Goal: Task Accomplishment & Management: Manage account settings

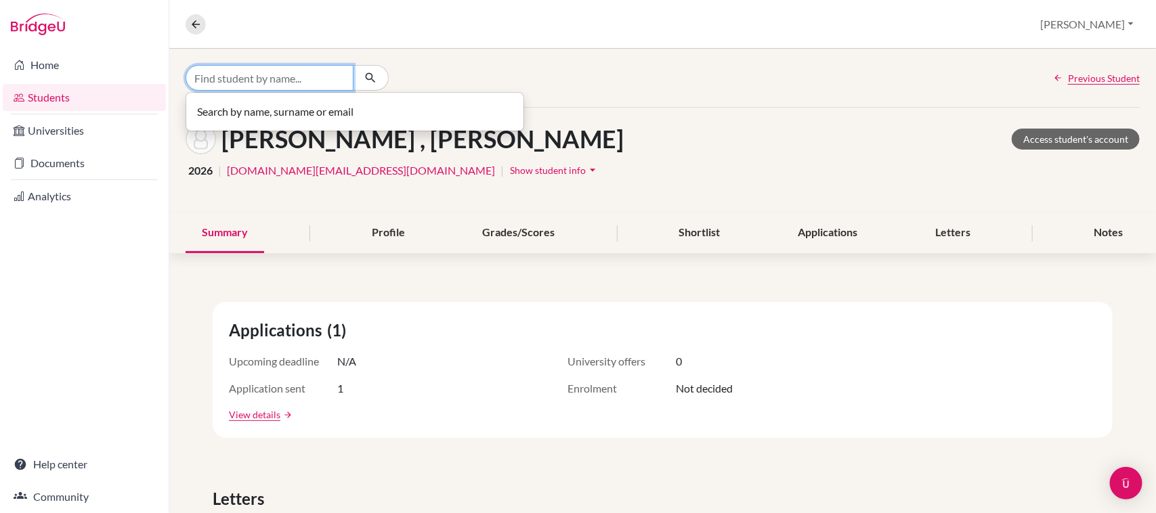
click at [245, 78] on input "Find student by name..." at bounding box center [270, 78] width 168 height 26
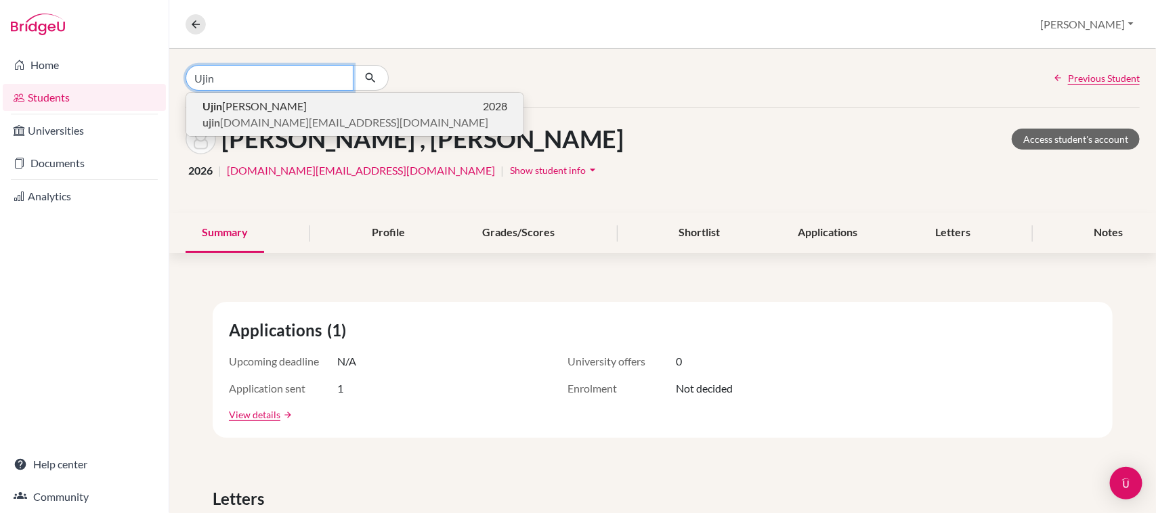
type input "Ujin"
click at [242, 106] on span "[PERSON_NAME]" at bounding box center [254, 106] width 104 height 16
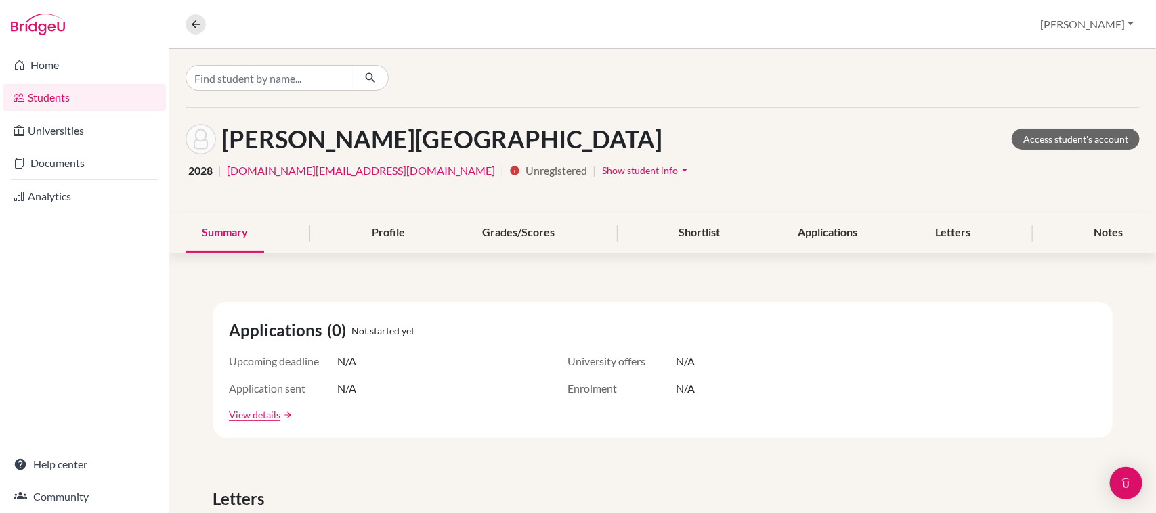
click at [313, 173] on link "[DOMAIN_NAME][EMAIL_ADDRESS][DOMAIN_NAME]" at bounding box center [361, 171] width 268 height 16
click at [194, 27] on icon at bounding box center [196, 24] width 12 height 12
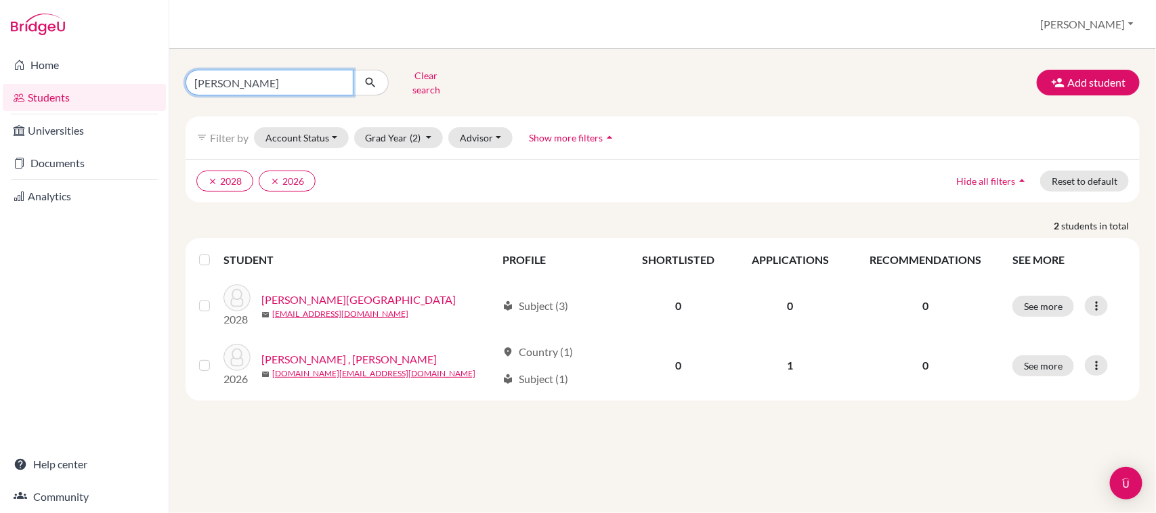
click at [282, 78] on input "[PERSON_NAME]" at bounding box center [270, 83] width 168 height 26
type input "u"
type input "ụ"
type input "ujin"
click button "submit" at bounding box center [371, 83] width 36 height 26
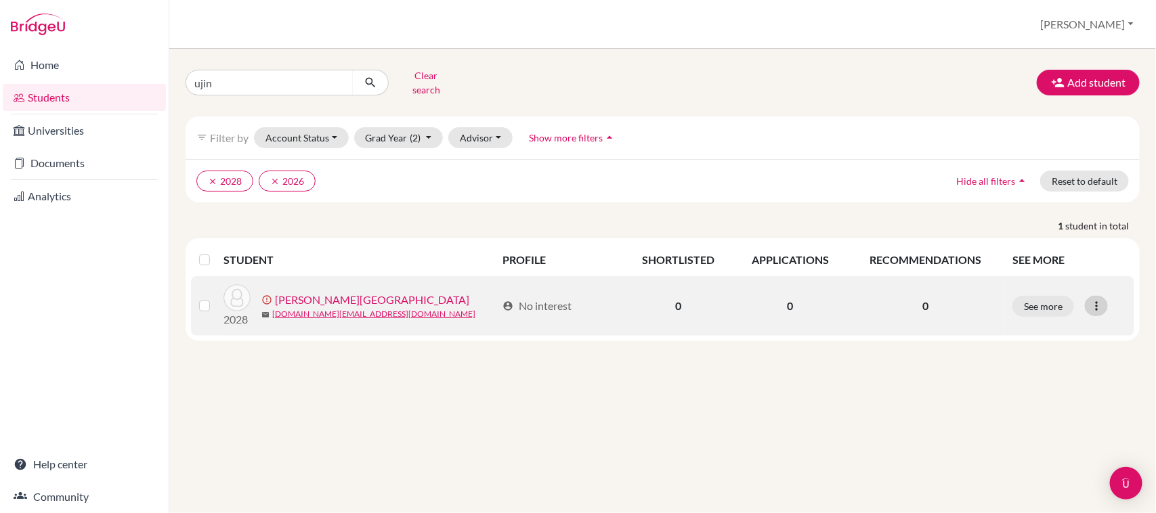
click at [1100, 299] on icon at bounding box center [1096, 306] width 14 height 14
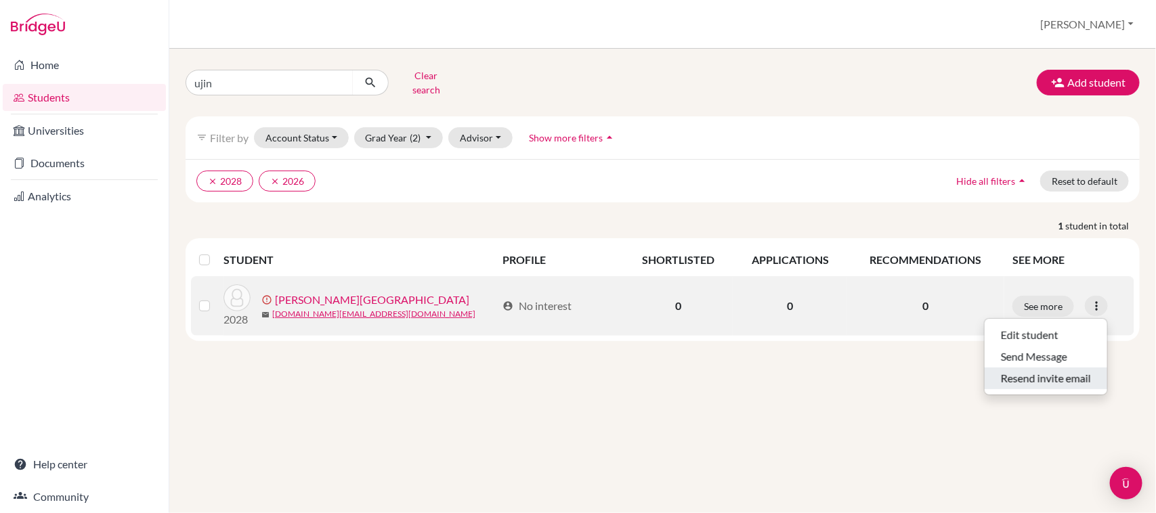
click at [1047, 368] on button "Resend invite email" at bounding box center [1045, 379] width 123 height 22
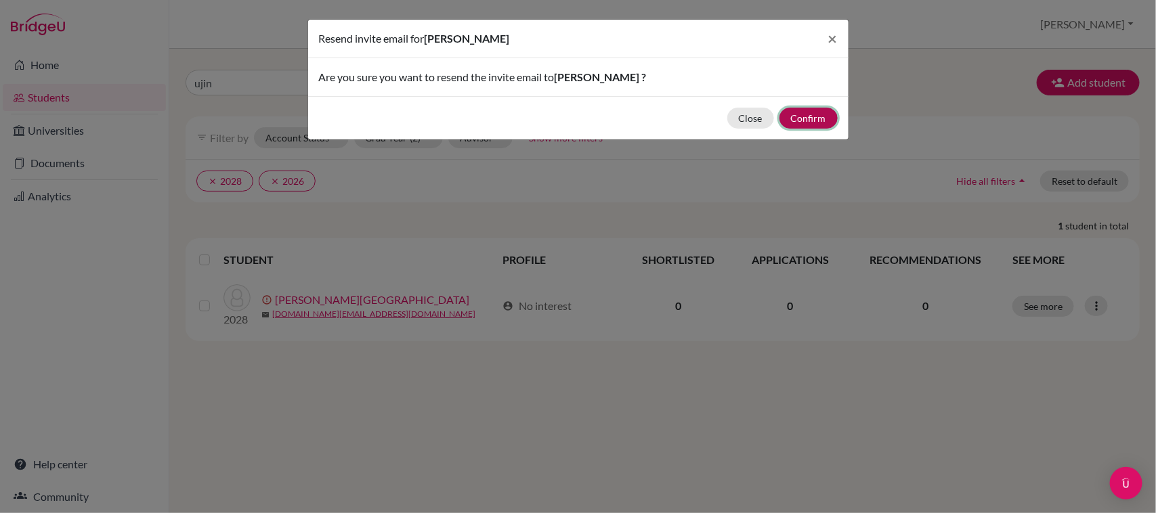
click at [804, 116] on button "Confirm" at bounding box center [808, 118] width 58 height 21
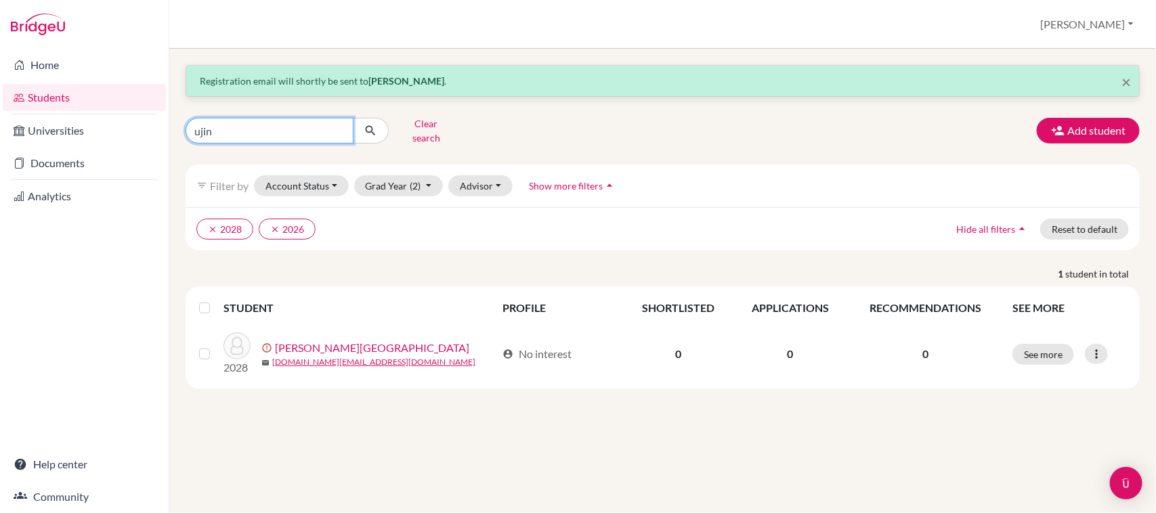
click at [251, 126] on input "ujin" at bounding box center [270, 131] width 168 height 26
type input "u"
type input "[PERSON_NAME]"
click button "submit" at bounding box center [371, 131] width 36 height 26
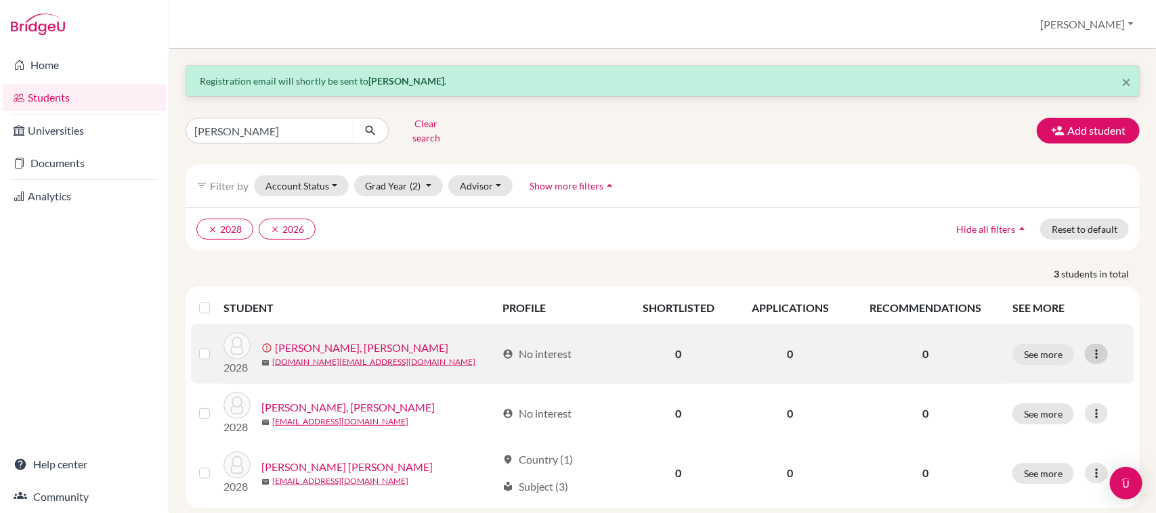
click at [1089, 347] on icon at bounding box center [1096, 354] width 14 height 14
click at [1043, 417] on button "Resend invite email" at bounding box center [1033, 427] width 123 height 22
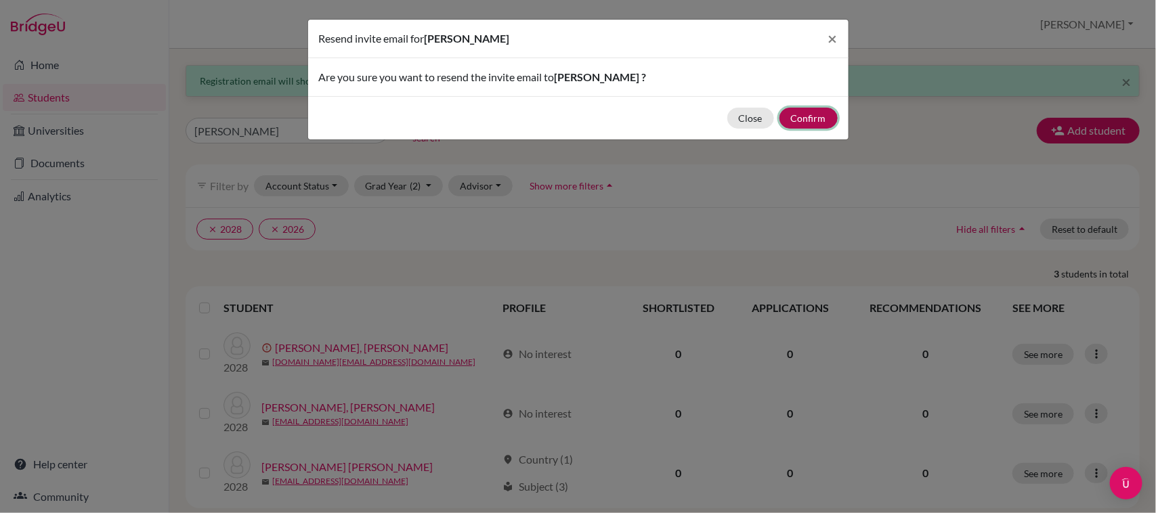
click at [818, 114] on button "Confirm" at bounding box center [808, 118] width 58 height 21
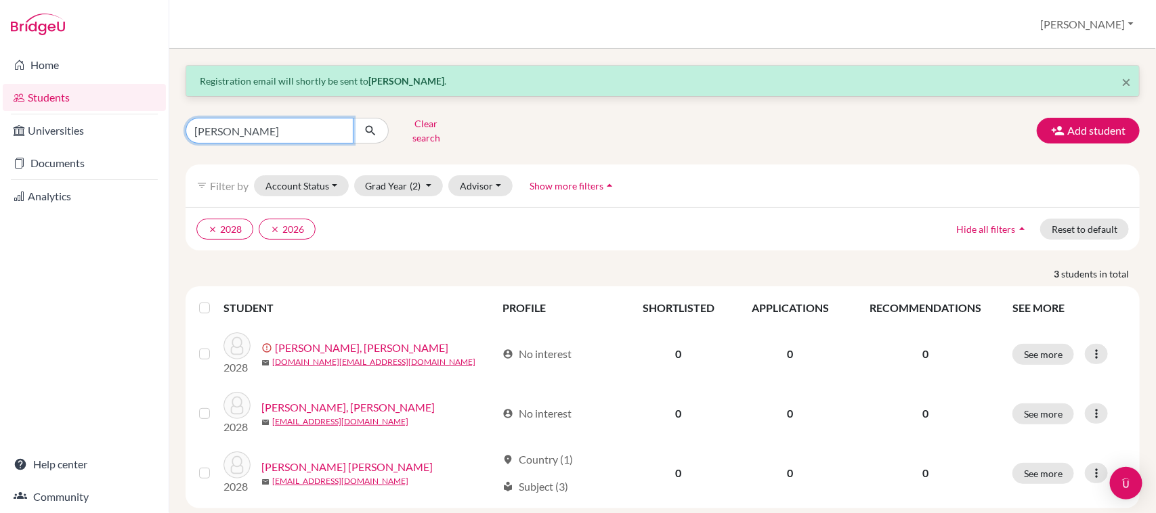
click at [255, 129] on input "[PERSON_NAME]" at bounding box center [270, 131] width 168 height 26
type input "c"
type input "thac"
click button "submit" at bounding box center [371, 131] width 36 height 26
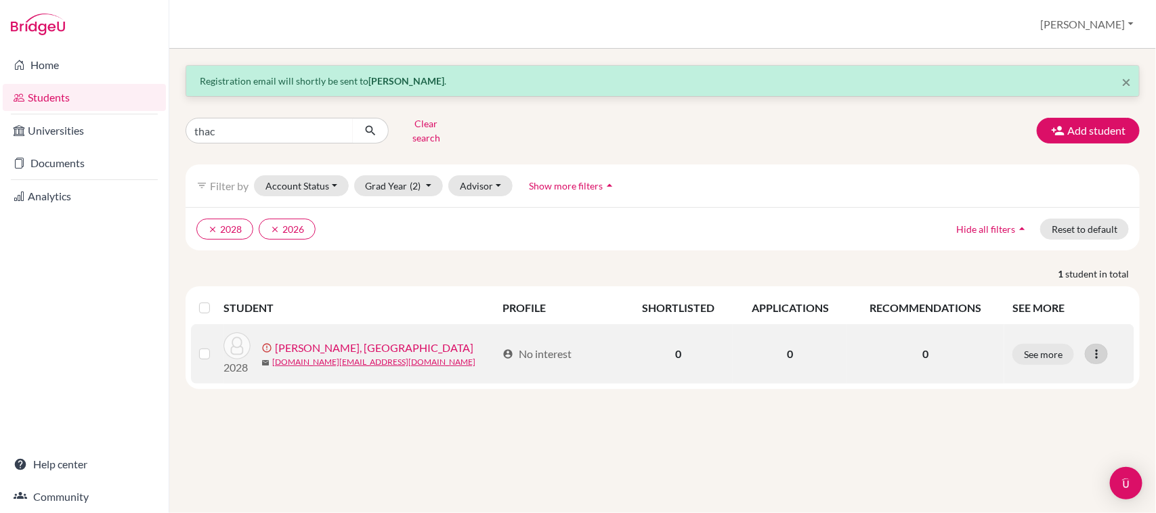
click at [1098, 351] on icon at bounding box center [1096, 354] width 14 height 14
click at [1060, 416] on button "Resend invite email" at bounding box center [1045, 427] width 123 height 22
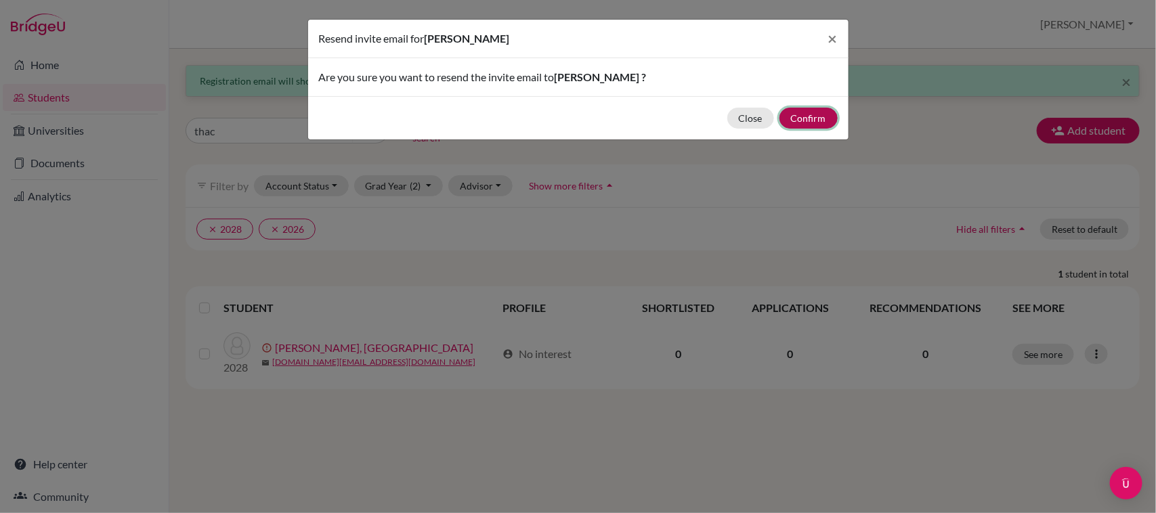
click at [807, 114] on button "Confirm" at bounding box center [808, 118] width 58 height 21
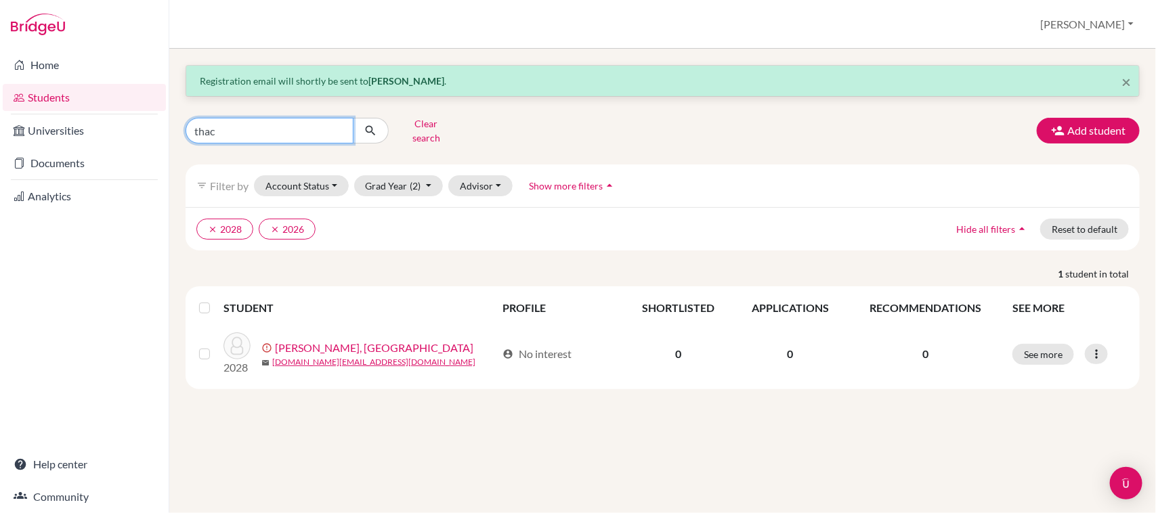
click at [278, 122] on input "thac" at bounding box center [270, 131] width 168 height 26
type input "t"
type input "d"
type input "[PERSON_NAME]"
click button "submit" at bounding box center [371, 131] width 36 height 26
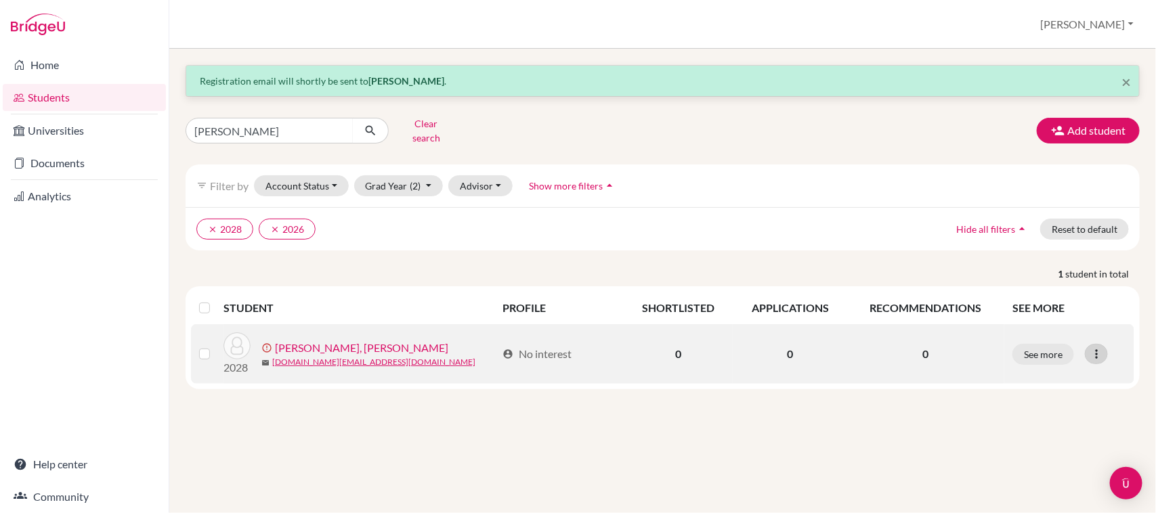
click at [1098, 347] on icon at bounding box center [1096, 354] width 14 height 14
click at [1071, 418] on button "Resend invite email" at bounding box center [1045, 427] width 123 height 22
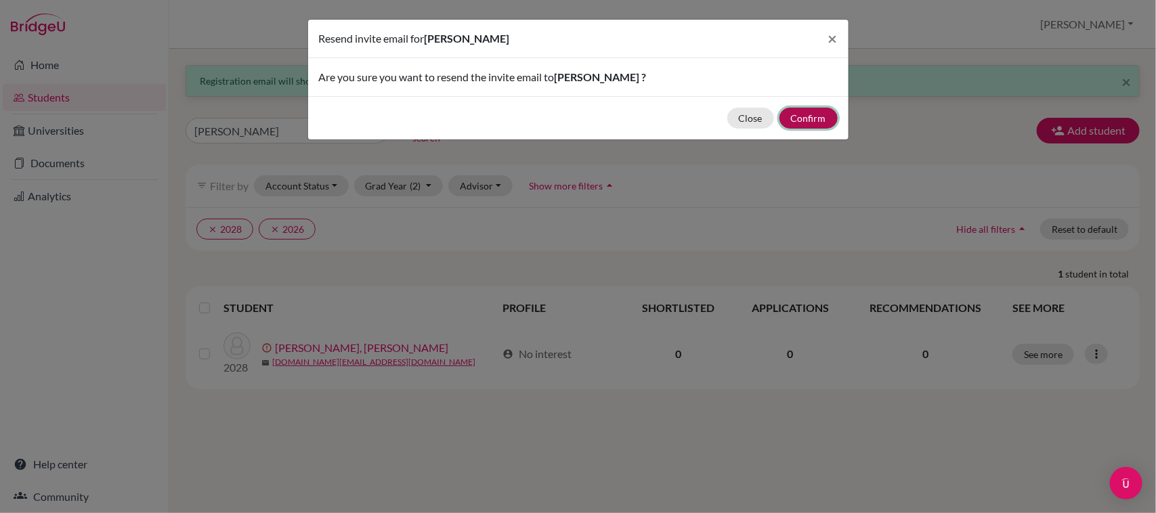
click at [813, 121] on button "Confirm" at bounding box center [808, 118] width 58 height 21
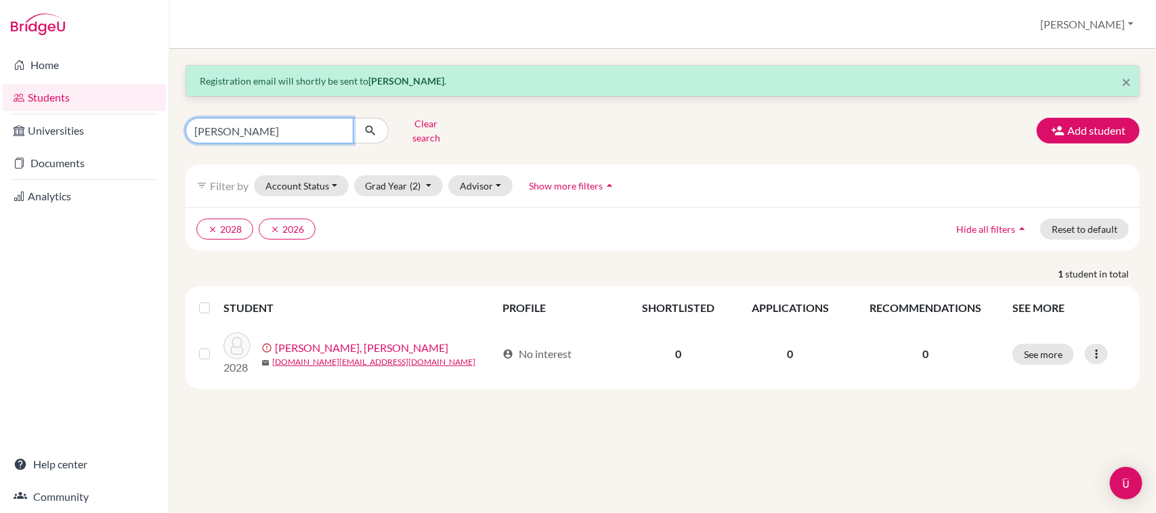
drag, startPoint x: 290, startPoint y: 125, endPoint x: 166, endPoint y: 121, distance: 124.0
click at [166, 121] on div "Home Students Universities Documents Analytics Help center Community Students o…" at bounding box center [578, 256] width 1156 height 513
type input "[PERSON_NAME]"
click button "submit" at bounding box center [371, 131] width 36 height 26
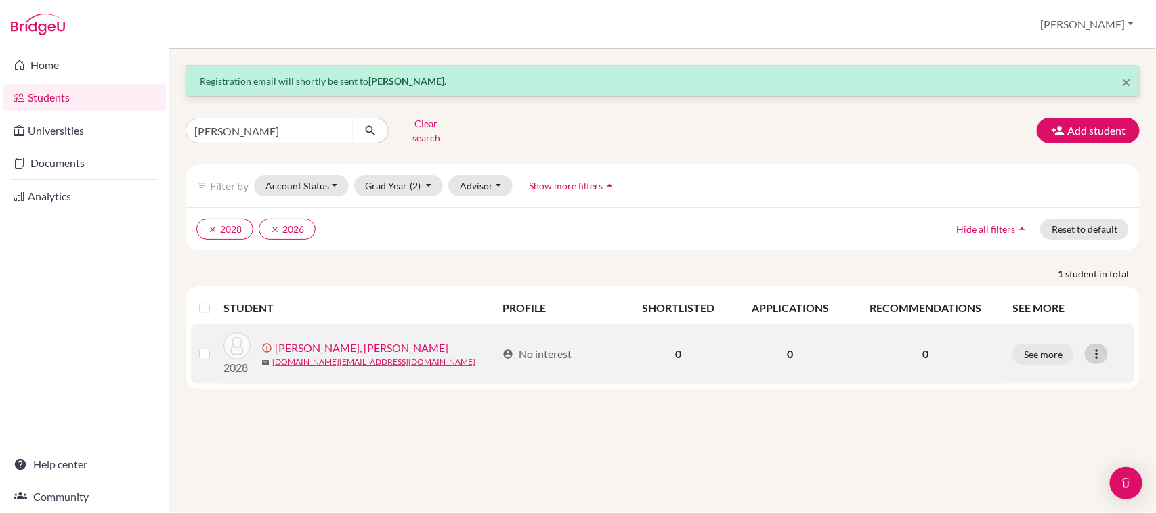
click at [1103, 347] on icon at bounding box center [1096, 354] width 14 height 14
click at [1060, 425] on button "Resend invite email" at bounding box center [1045, 427] width 123 height 22
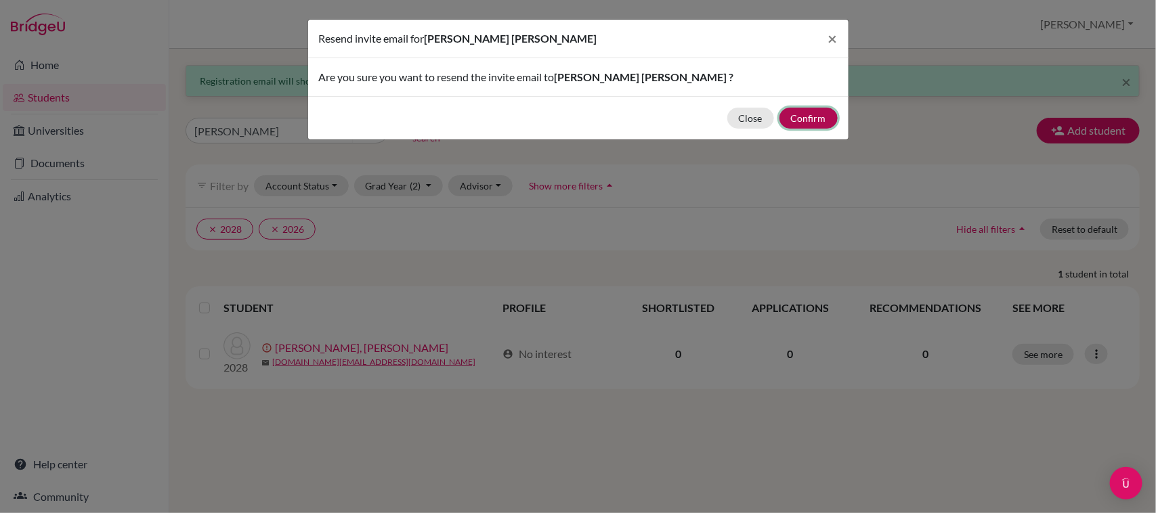
click at [827, 116] on button "Confirm" at bounding box center [808, 118] width 58 height 21
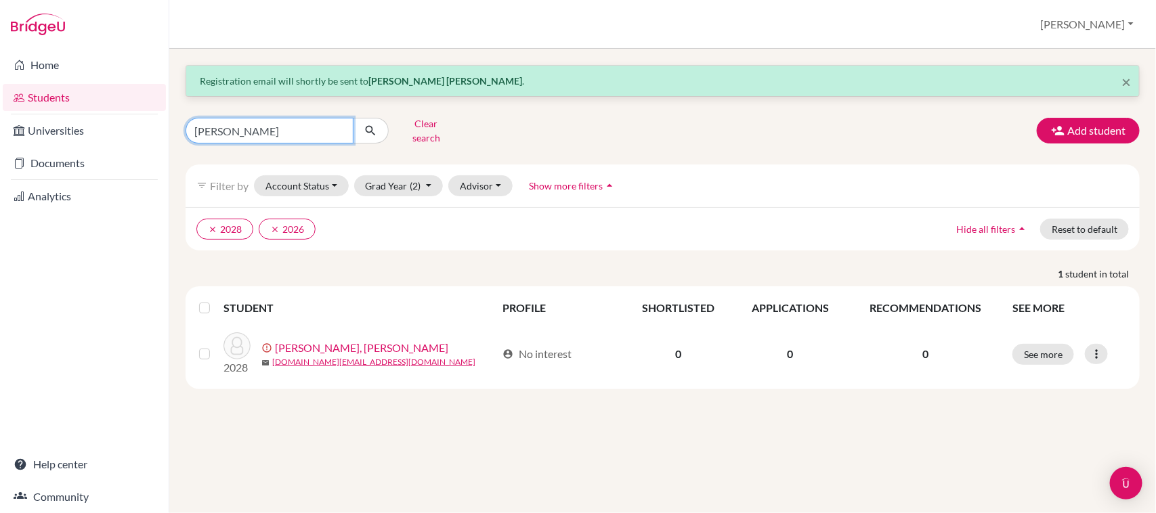
drag, startPoint x: 248, startPoint y: 127, endPoint x: 171, endPoint y: 130, distance: 77.9
click at [171, 130] on div "× Registration email will shortly be sent to [GEOGRAPHIC_DATA][PERSON_NAME] [PE…" at bounding box center [662, 281] width 987 height 464
type input "[PERSON_NAME]"
click button "submit" at bounding box center [371, 131] width 36 height 26
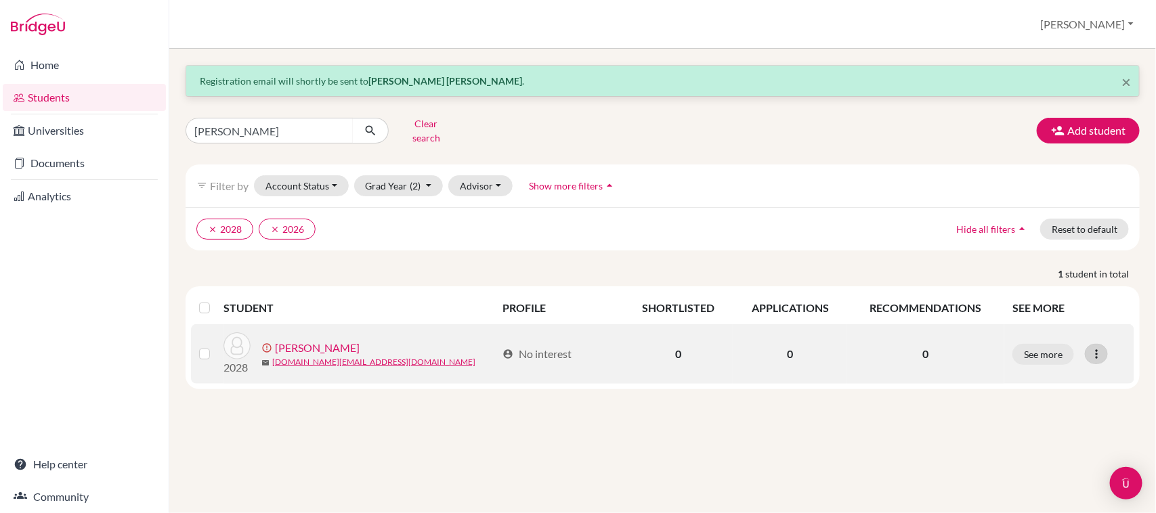
click at [1099, 347] on icon at bounding box center [1096, 354] width 14 height 14
click at [1050, 417] on button "Resend invite email" at bounding box center [1045, 427] width 123 height 22
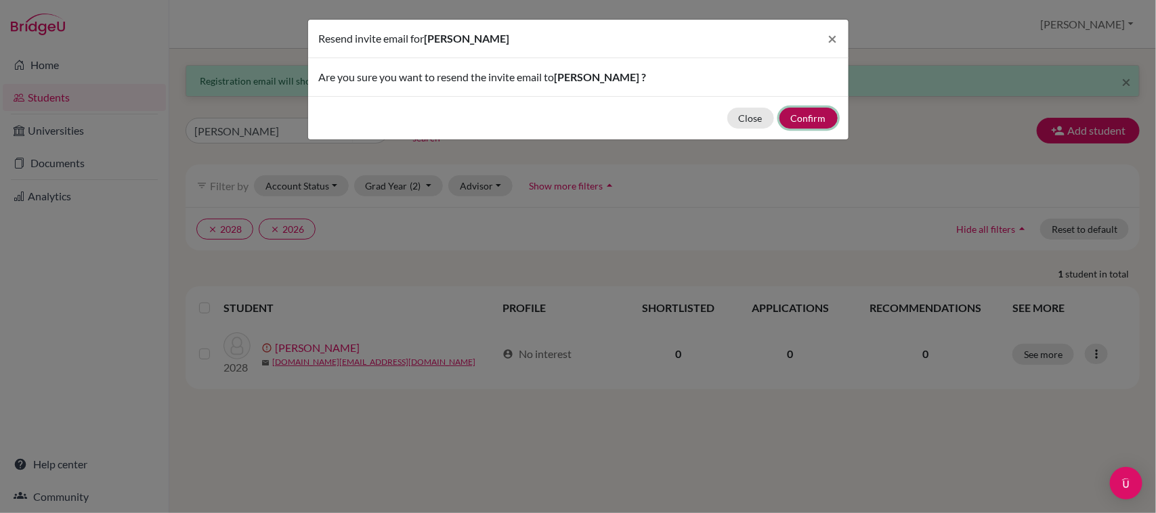
click at [817, 115] on button "Confirm" at bounding box center [808, 118] width 58 height 21
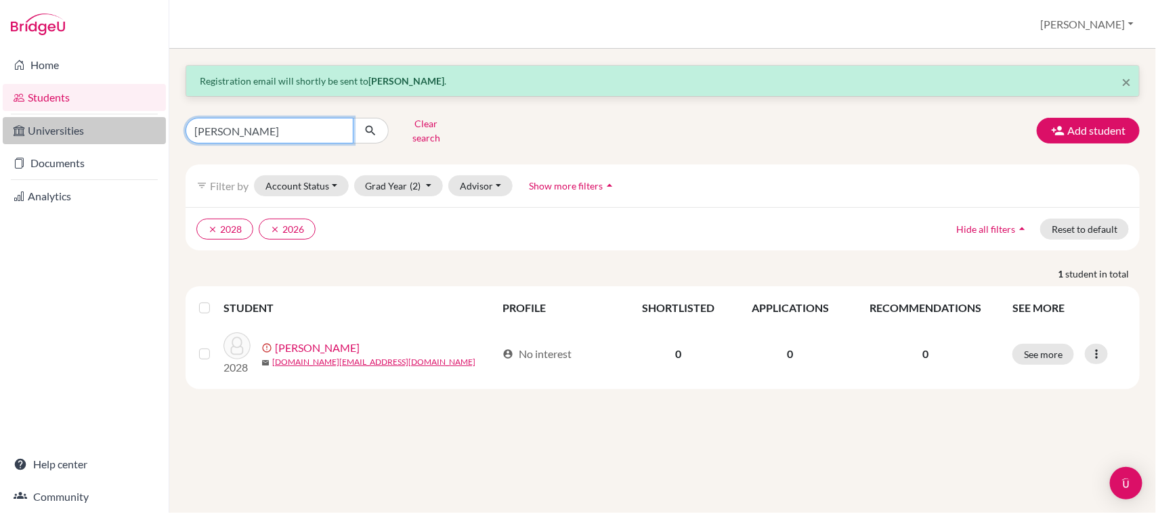
drag, startPoint x: 262, startPoint y: 131, endPoint x: 152, endPoint y: 135, distance: 109.8
click at [152, 135] on div "Home Students Universities Documents Analytics Help center Community Students o…" at bounding box center [578, 256] width 1156 height 513
type input "[PERSON_NAME]"
click button "submit" at bounding box center [371, 131] width 36 height 26
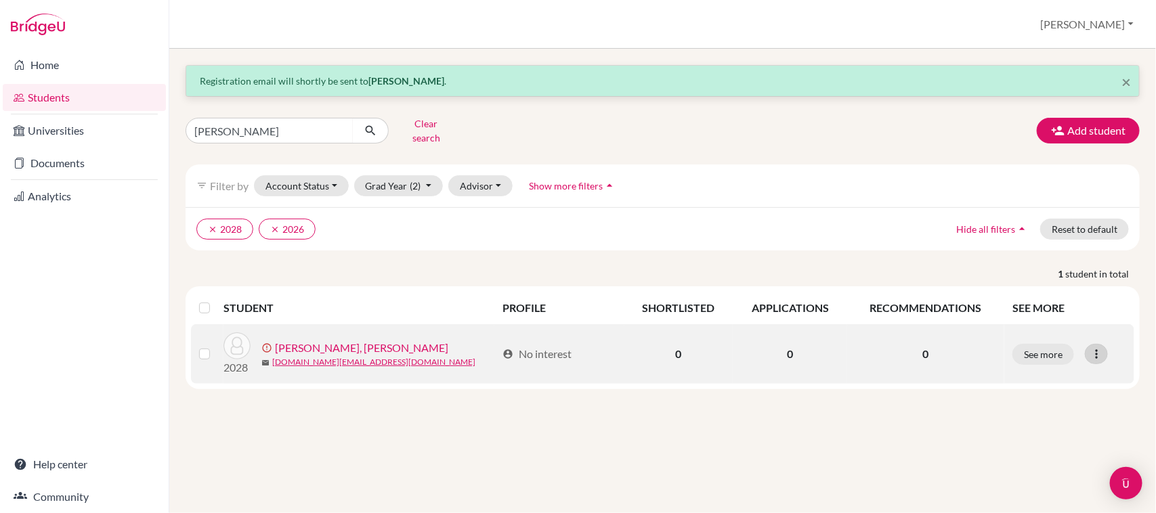
click at [1099, 347] on icon at bounding box center [1096, 354] width 14 height 14
click at [1077, 421] on button "Resend invite email" at bounding box center [1045, 427] width 123 height 22
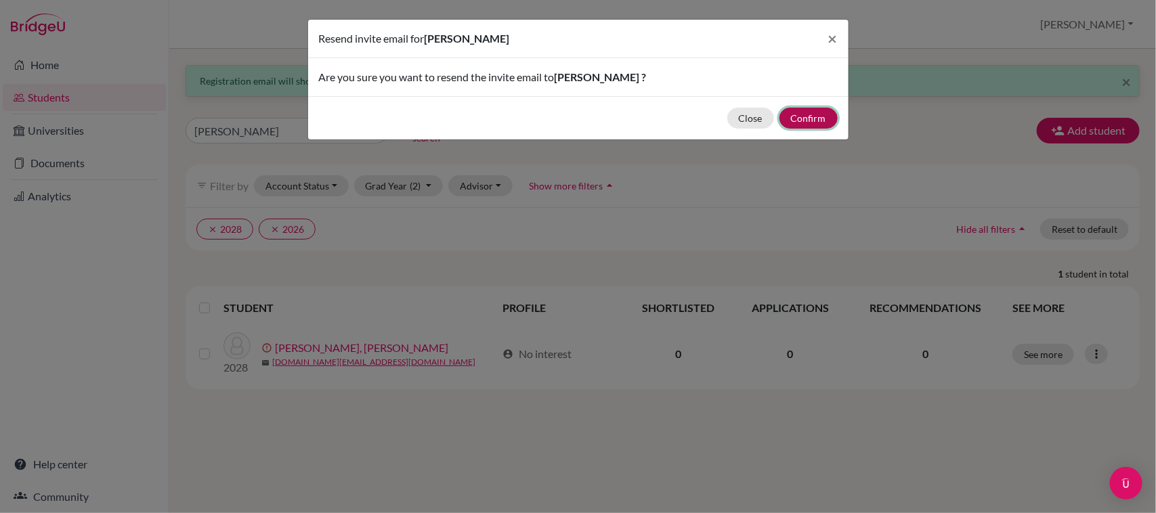
click at [831, 113] on button "Confirm" at bounding box center [808, 118] width 58 height 21
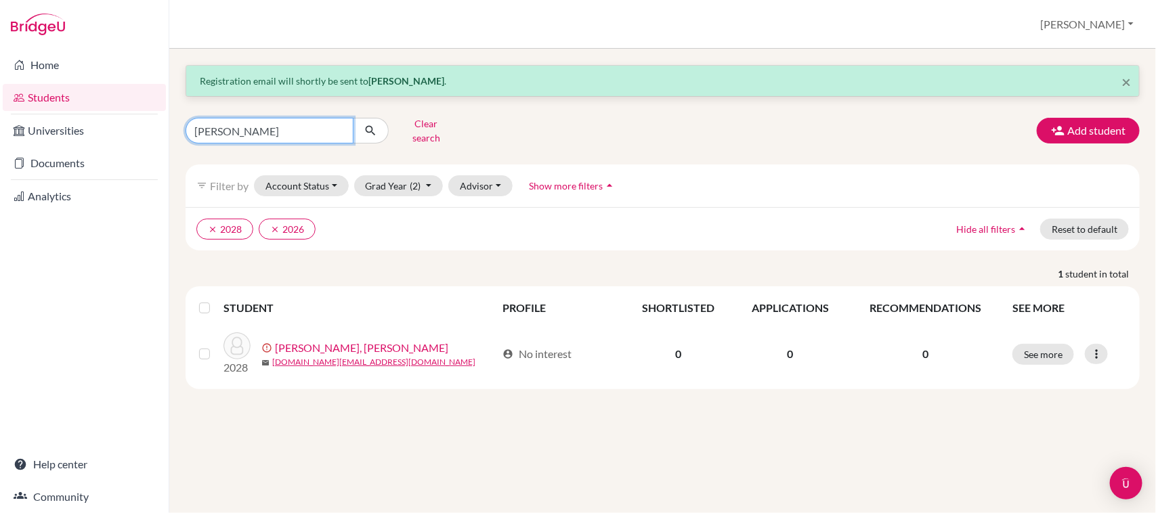
click at [305, 126] on input "[PERSON_NAME]" at bounding box center [270, 131] width 168 height 26
type input "d"
type input "[PERSON_NAME]"
click button "submit" at bounding box center [371, 131] width 36 height 26
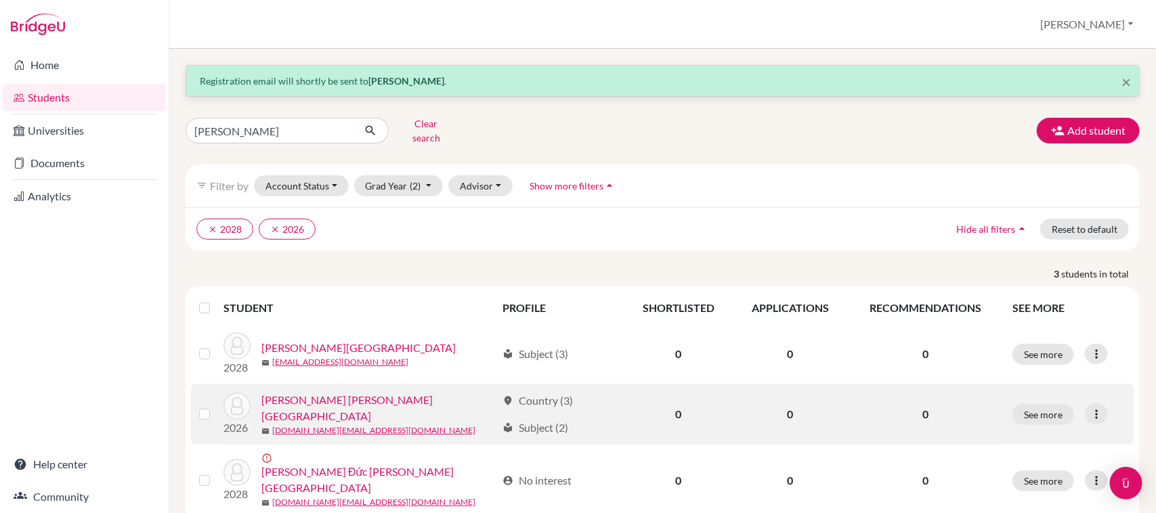
scroll to position [18, 0]
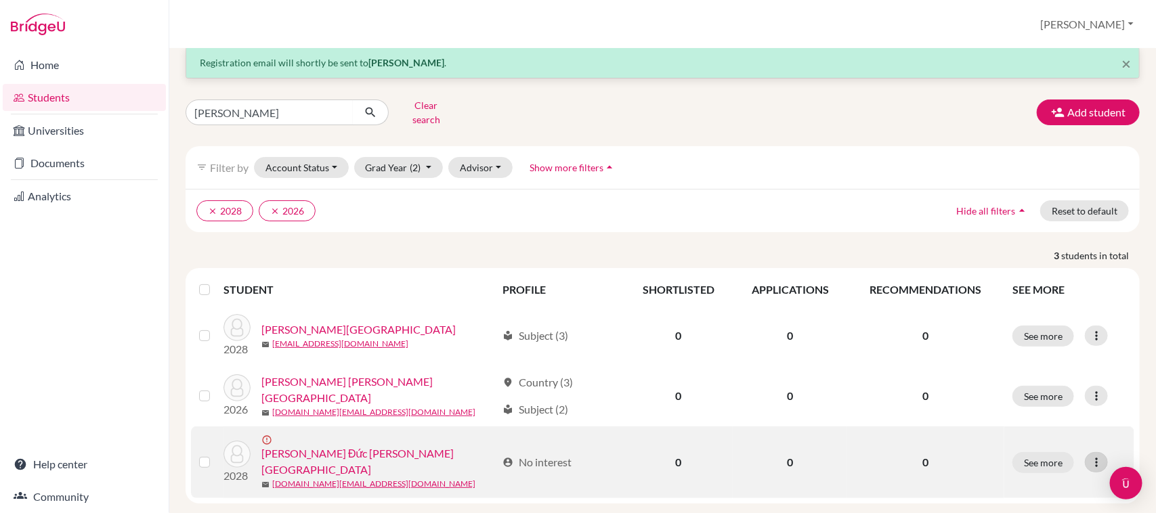
click at [1090, 456] on icon at bounding box center [1096, 463] width 14 height 14
click at [1040, 422] on button "Resend invite email" at bounding box center [1033, 428] width 123 height 22
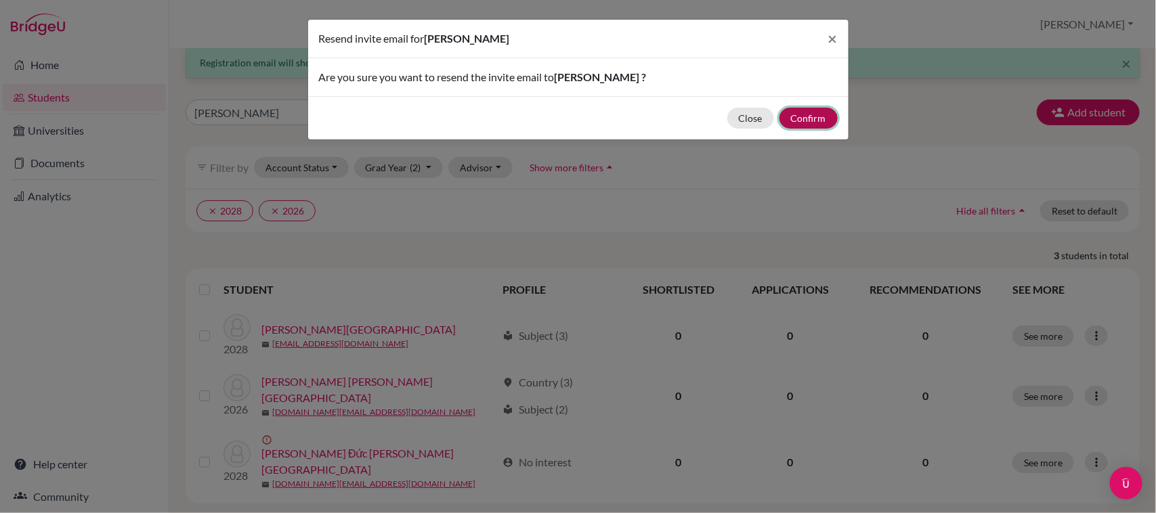
click at [806, 119] on button "Confirm" at bounding box center [808, 118] width 58 height 21
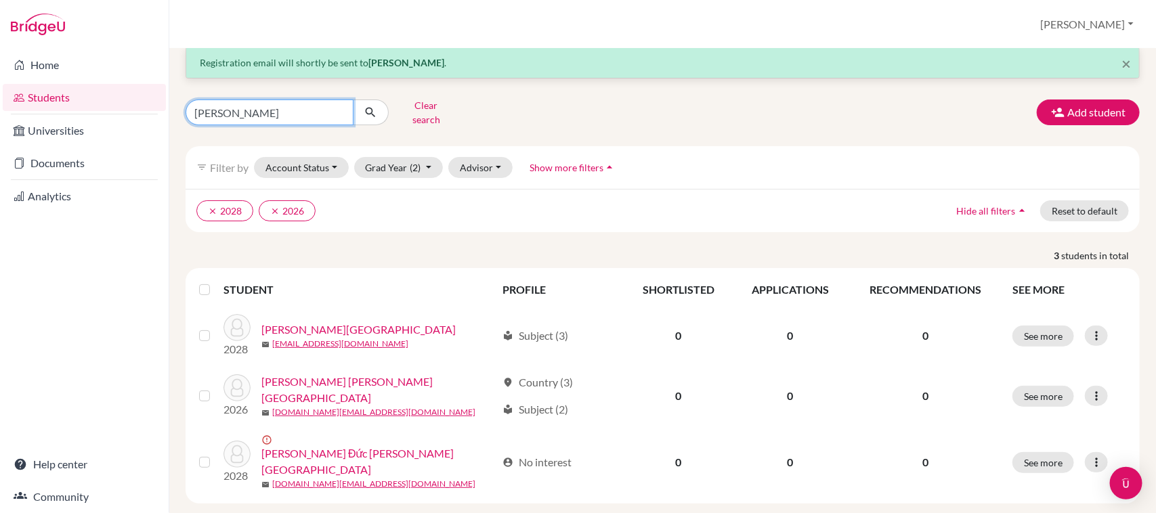
click at [256, 104] on input "[PERSON_NAME]" at bounding box center [270, 113] width 168 height 26
type input "l"
type input "shion"
click button "submit" at bounding box center [371, 113] width 36 height 26
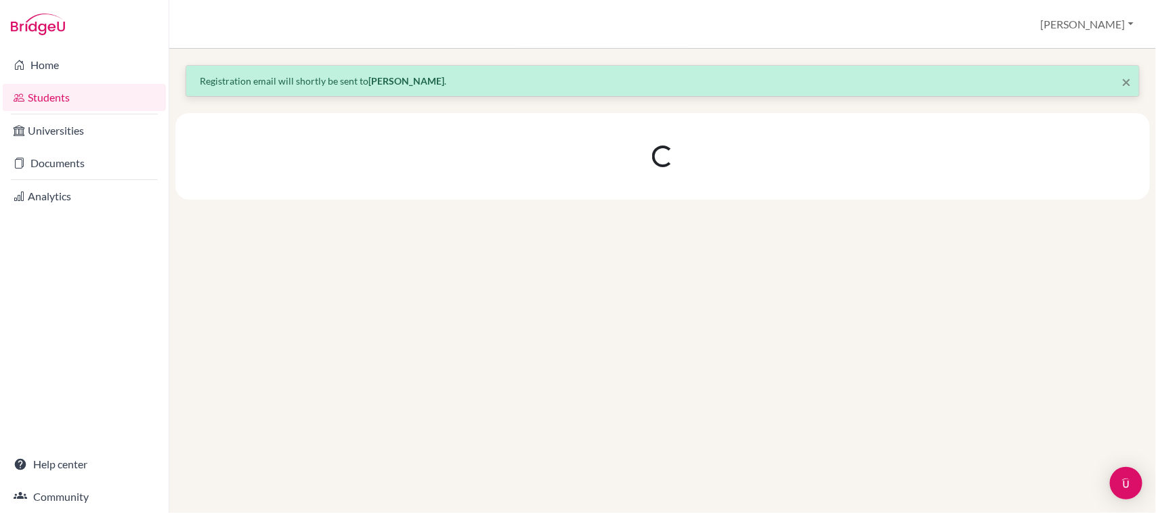
scroll to position [0, 0]
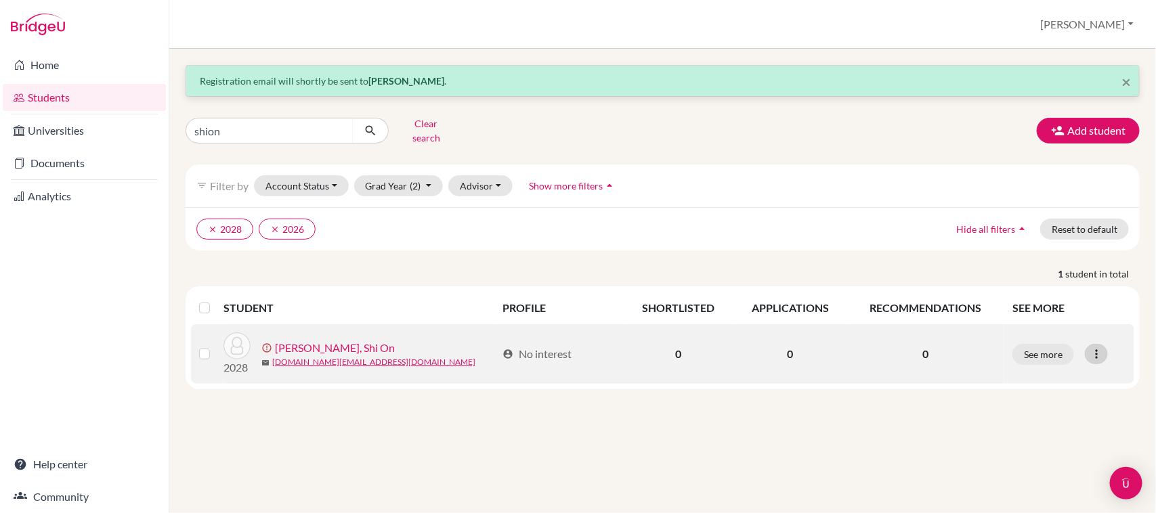
click at [1101, 349] on icon at bounding box center [1096, 354] width 14 height 14
click at [1064, 416] on button "Resend invite email" at bounding box center [1045, 427] width 123 height 22
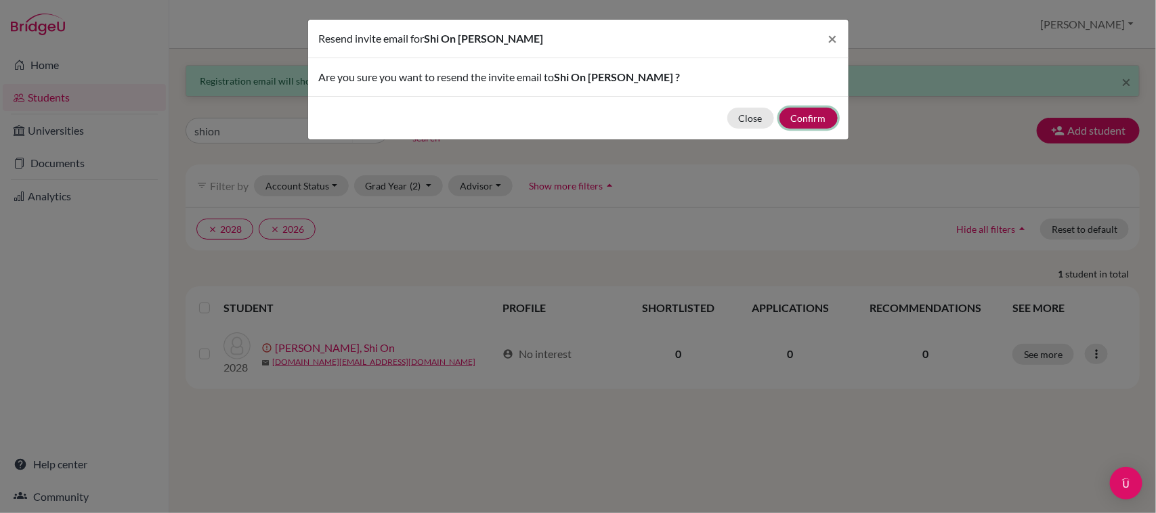
click at [827, 115] on button "Confirm" at bounding box center [808, 118] width 58 height 21
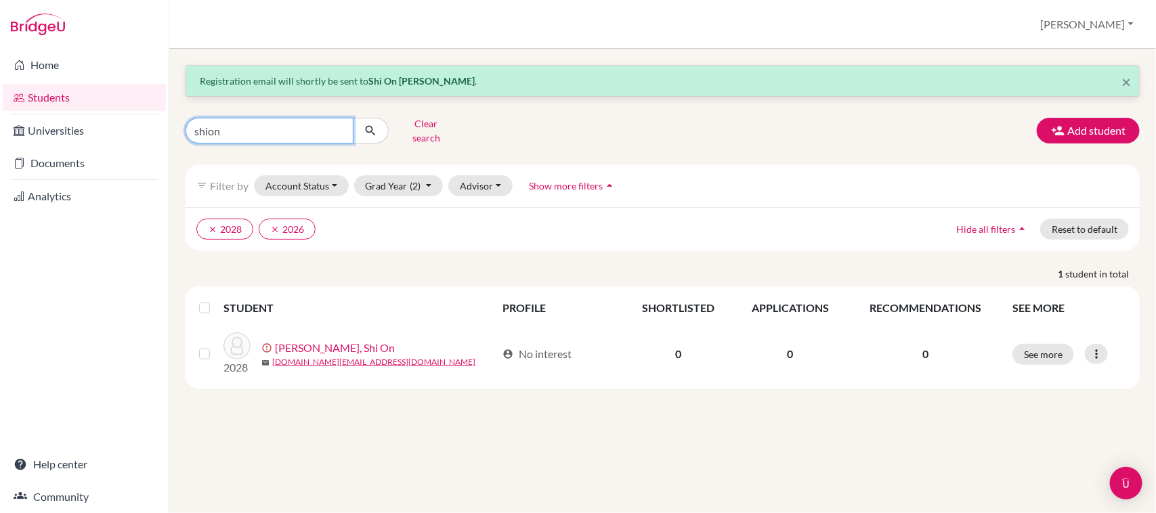
click at [252, 126] on input "shion" at bounding box center [270, 131] width 168 height 26
type input "s"
type input "[PERSON_NAME]"
click button "submit" at bounding box center [371, 131] width 36 height 26
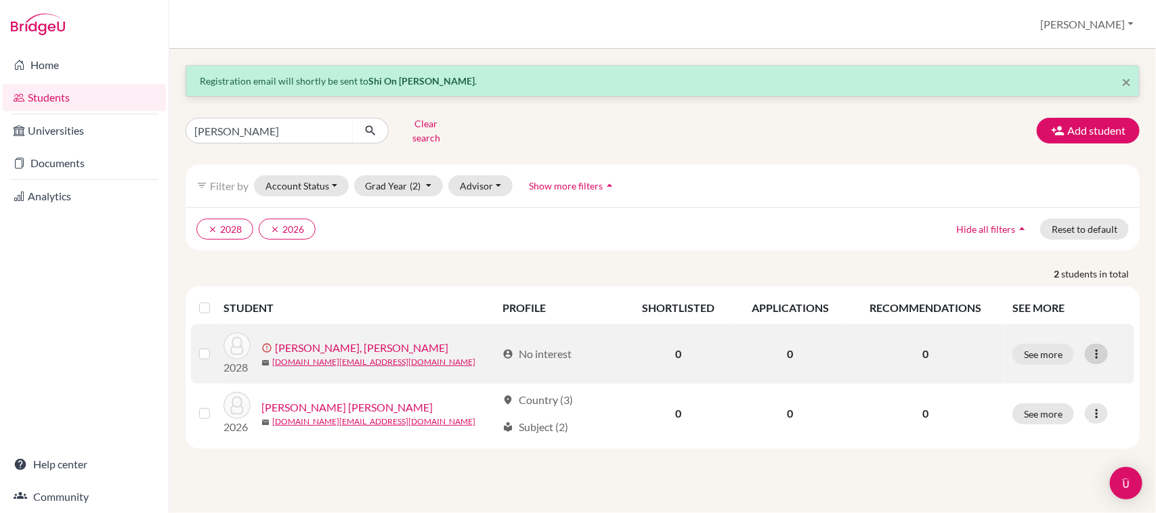
click at [1096, 347] on icon at bounding box center [1096, 354] width 14 height 14
click at [1055, 417] on button "Resend invite email" at bounding box center [1033, 427] width 123 height 22
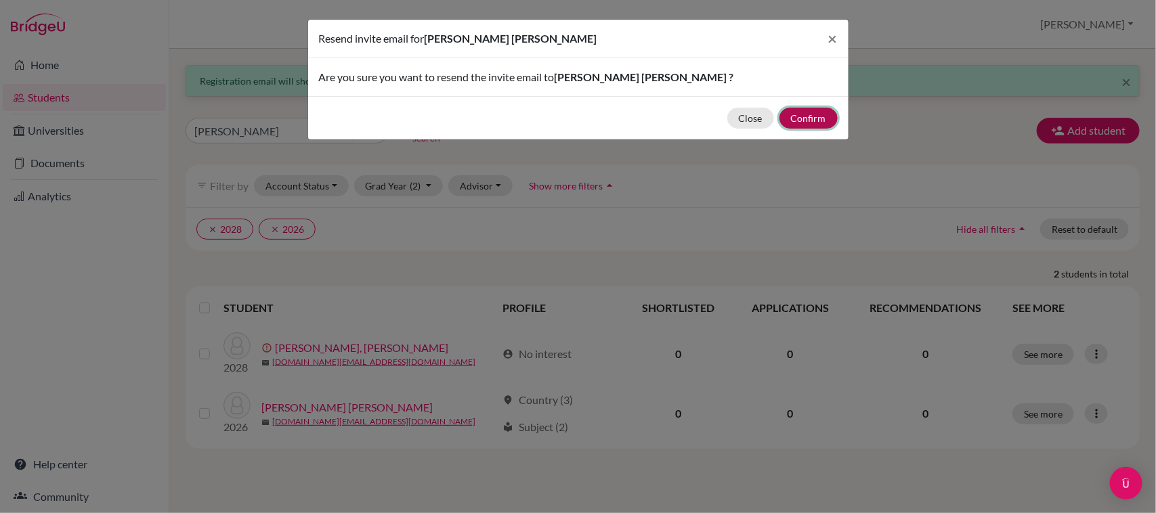
click at [817, 120] on button "Confirm" at bounding box center [808, 118] width 58 height 21
